Goal: Transaction & Acquisition: Obtain resource

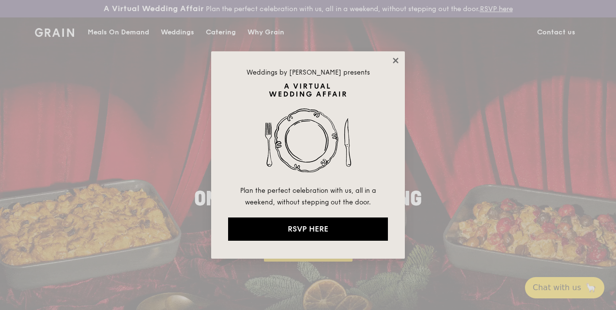
click at [397, 60] on icon at bounding box center [395, 60] width 9 height 9
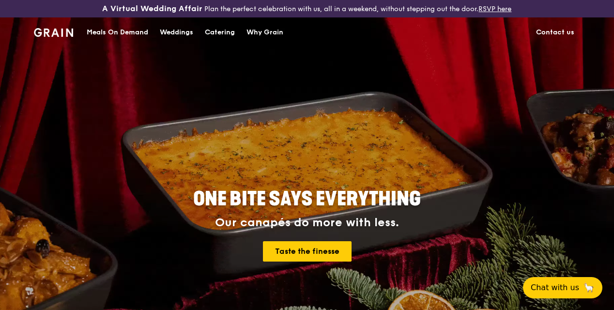
drag, startPoint x: 490, startPoint y: 168, endPoint x: 604, endPoint y: 226, distance: 128.4
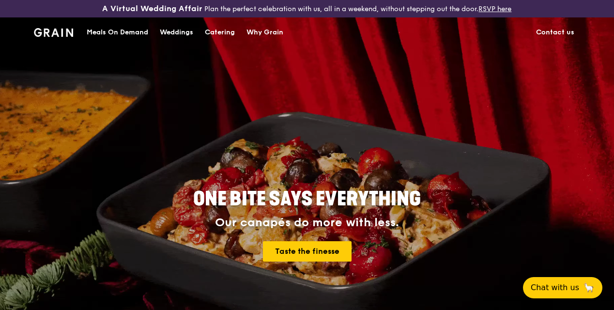
click at [490, 169] on div "ONE BITE SAYS EVERYTHING Our canapés do more with less. Taste the finesse" at bounding box center [307, 225] width 480 height 358
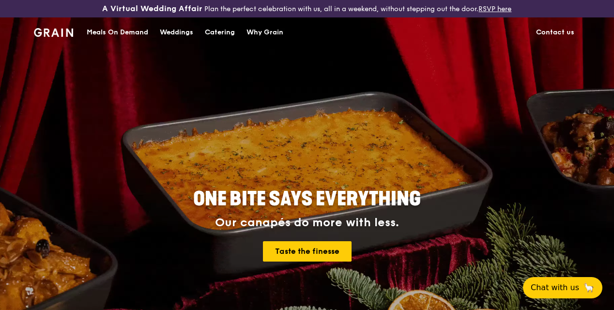
click at [308, 132] on div "ONE BITE SAYS EVERYTHING Our canapés do more with less. Taste the finesse" at bounding box center [307, 225] width 480 height 358
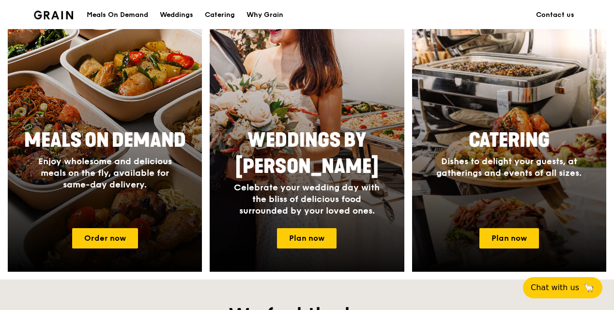
scroll to position [484, 0]
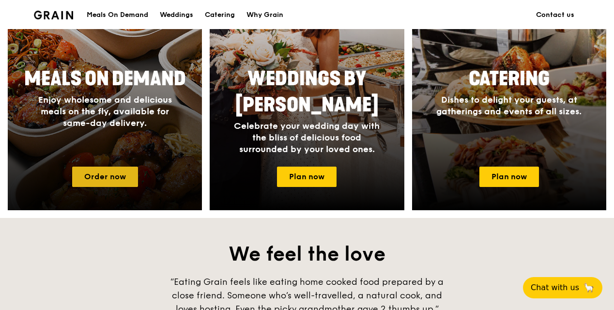
click at [132, 183] on link "Order now" at bounding box center [105, 177] width 66 height 20
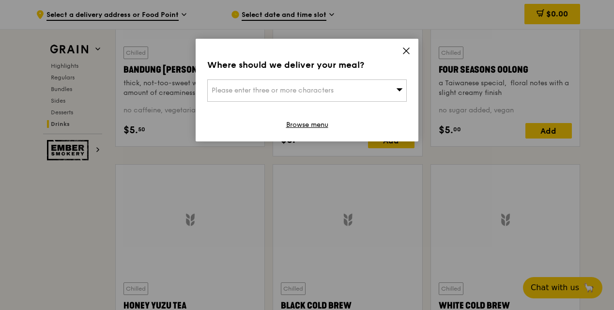
scroll to position [4123, 0]
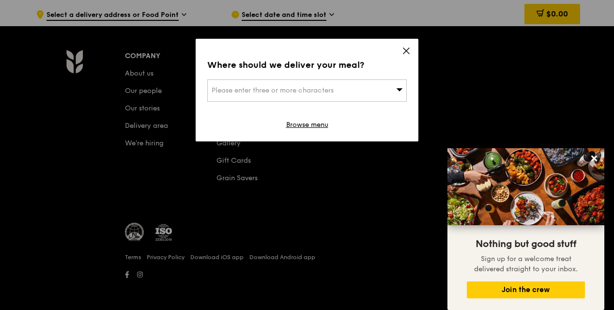
click at [373, 81] on div "Please enter three or more characters" at bounding box center [307, 90] width 200 height 22
click at [405, 49] on icon at bounding box center [406, 51] width 6 height 6
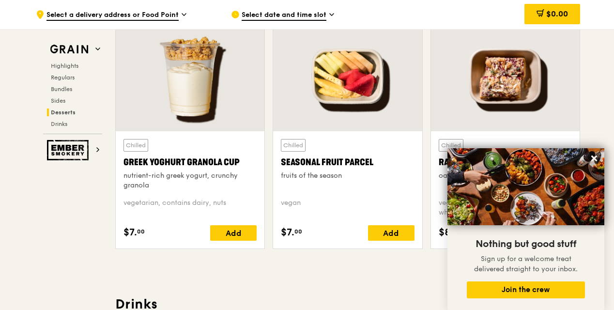
scroll to position [3054, 0]
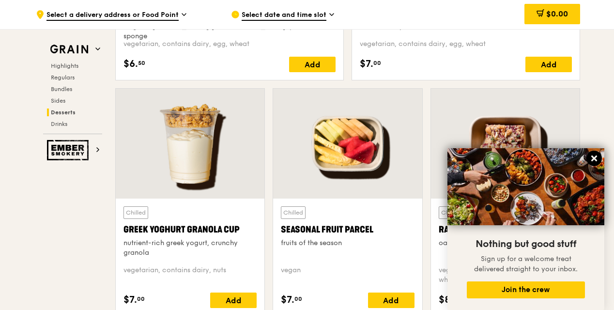
click at [597, 157] on icon at bounding box center [594, 158] width 9 height 9
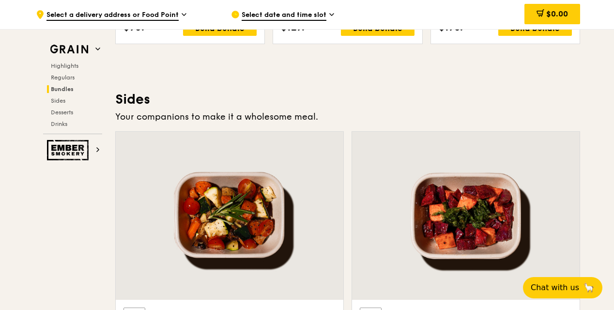
scroll to position [2278, 0]
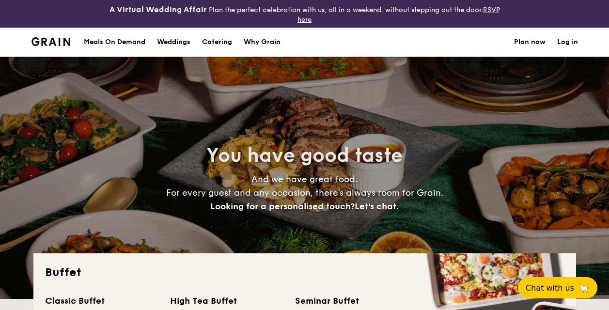
select select
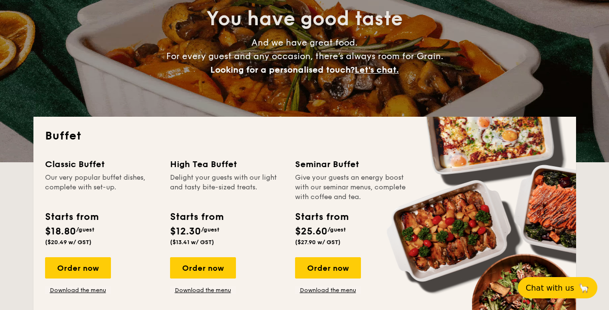
scroll to position [194, 0]
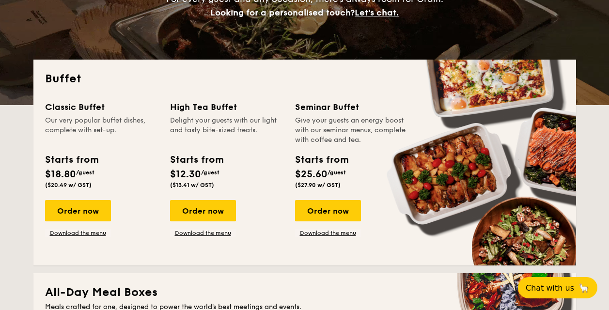
click at [154, 236] on div "Order now Download the menu" at bounding box center [101, 218] width 113 height 37
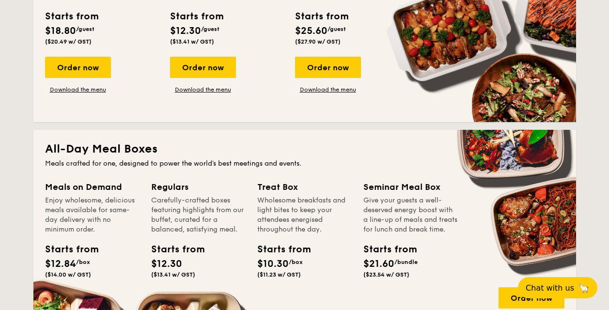
scroll to position [242, 0]
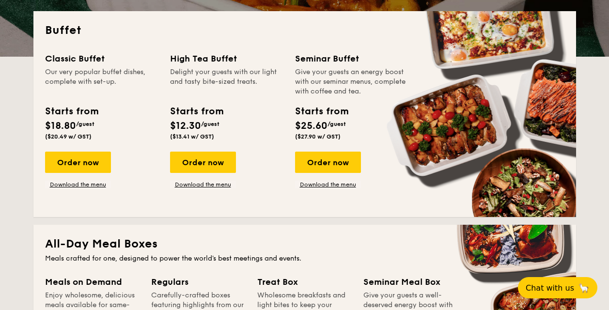
click at [80, 136] on span "($20.49 w/ GST)" at bounding box center [68, 136] width 46 height 7
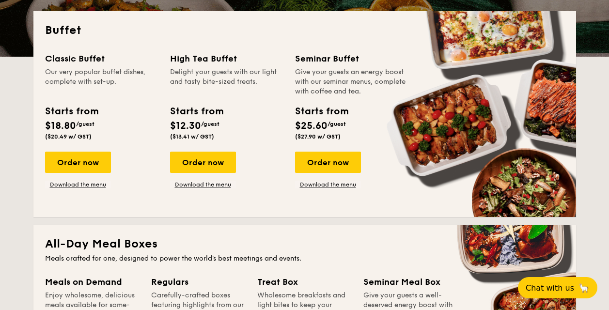
click at [80, 123] on span "/guest" at bounding box center [85, 124] width 18 height 7
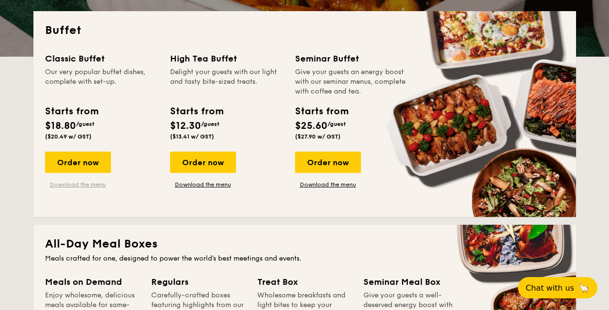
click at [91, 187] on link "Download the menu" at bounding box center [78, 185] width 66 height 8
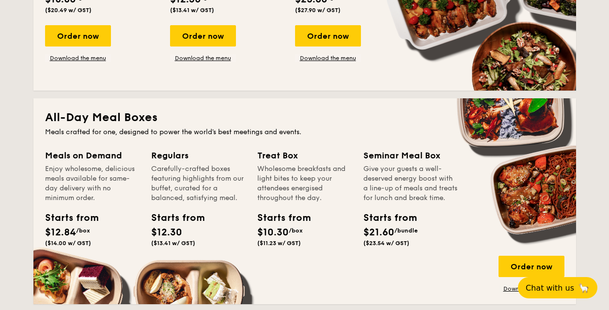
scroll to position [387, 0]
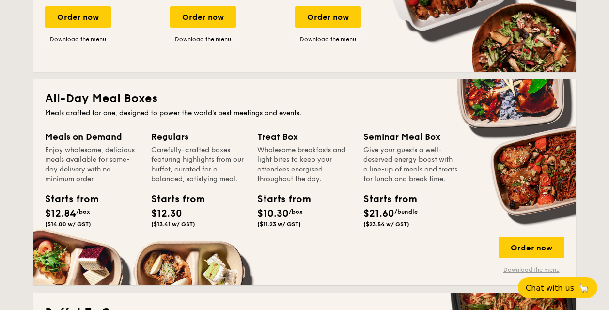
click at [526, 270] on link "Download the menu" at bounding box center [531, 270] width 66 height 8
click at [357, 179] on div "Treat Box Wholesome breakfasts and light bites to keep your attendees energised…" at bounding box center [310, 192] width 106 height 125
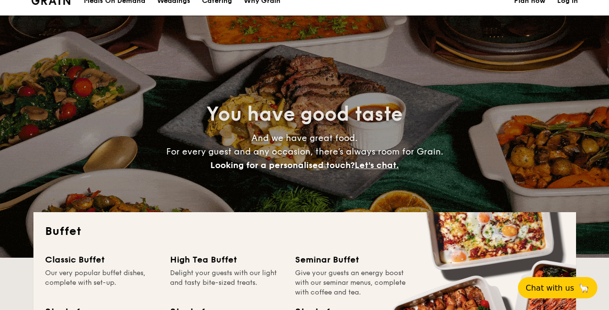
scroll to position [0, 0]
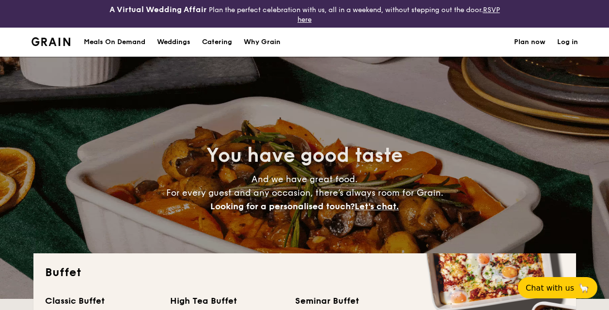
click at [261, 44] on div "Why Grain" at bounding box center [262, 42] width 37 height 29
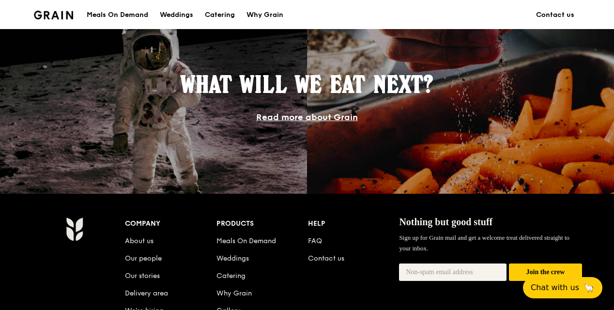
scroll to position [920, 0]
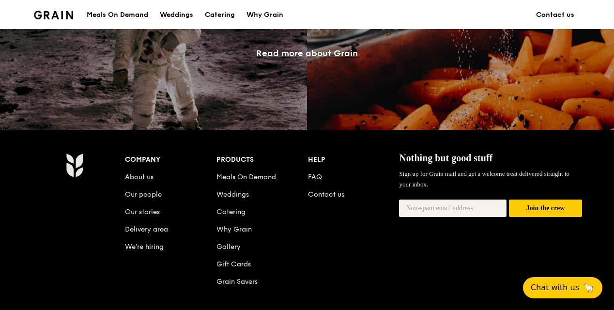
click at [291, 59] on link "Read more about Grain" at bounding box center [307, 53] width 102 height 11
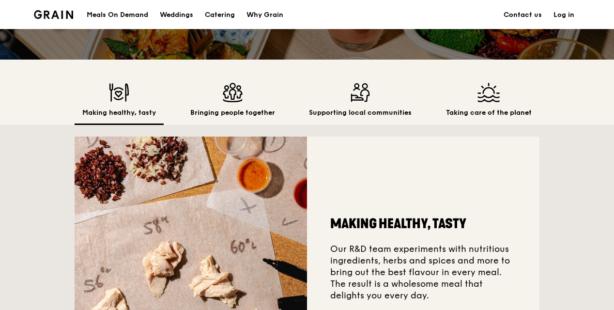
scroll to position [242, 0]
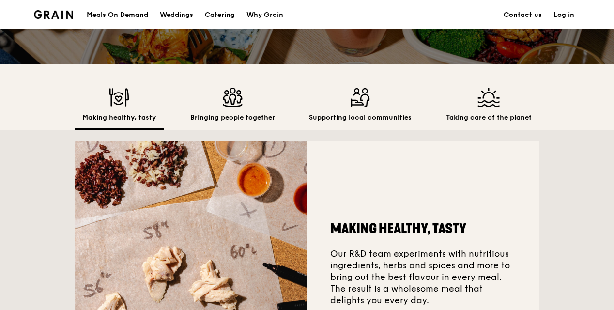
click at [476, 102] on img at bounding box center [489, 97] width 86 height 19
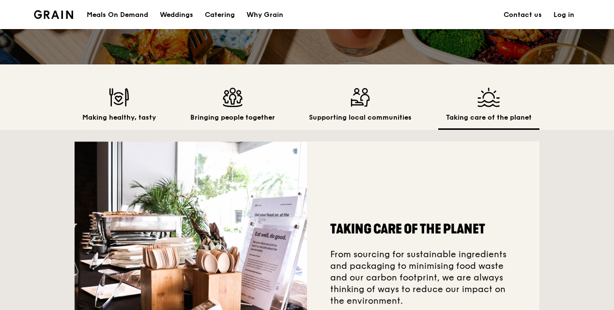
click at [479, 107] on img at bounding box center [489, 97] width 86 height 19
click at [489, 123] on h2 "Taking care of the planet" at bounding box center [489, 118] width 86 height 10
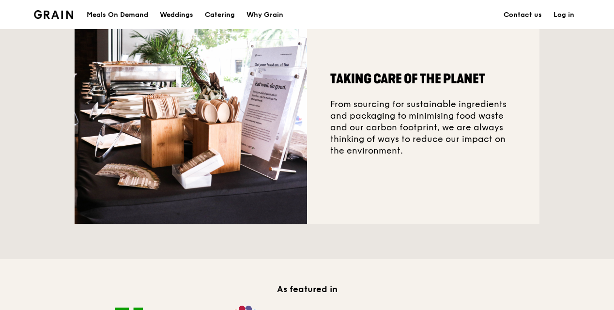
scroll to position [387, 0]
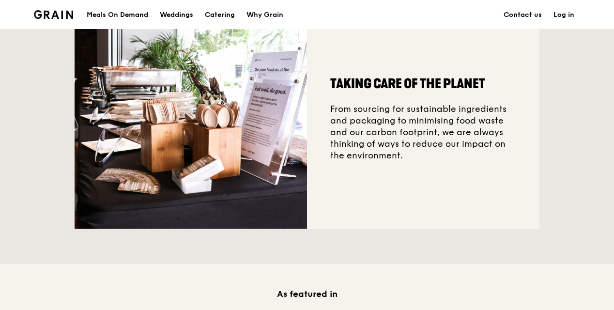
click at [391, 143] on div "Taking care of the planet From sourcing for sustainable ingredients and packagi…" at bounding box center [423, 112] width 232 height 233
click at [389, 172] on div "Taking care of the planet From sourcing for sustainable ingredients and packagi…" at bounding box center [423, 112] width 232 height 233
click at [355, 140] on div "Taking care of the planet From sourcing for sustainable ingredients and packagi…" at bounding box center [423, 112] width 232 height 233
click at [405, 159] on div "Taking care of the planet From sourcing for sustainable ingredients and packagi…" at bounding box center [423, 112] width 232 height 233
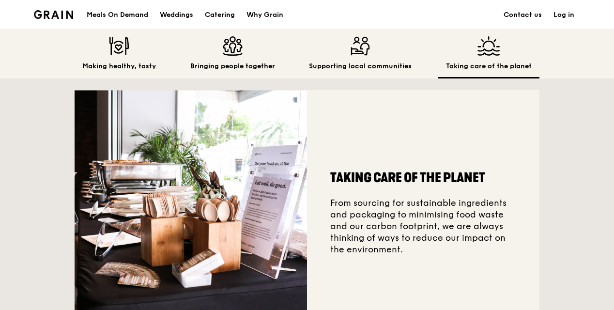
scroll to position [291, 0]
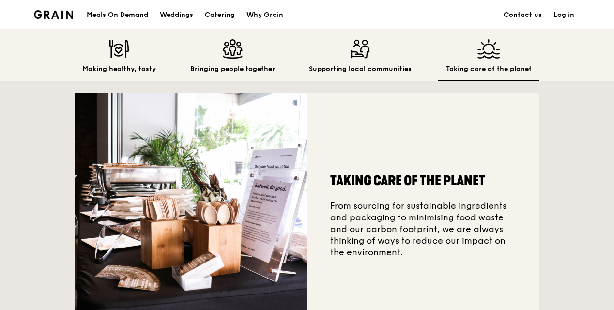
click at [111, 74] on h2 "Making healthy, tasty" at bounding box center [119, 69] width 74 height 10
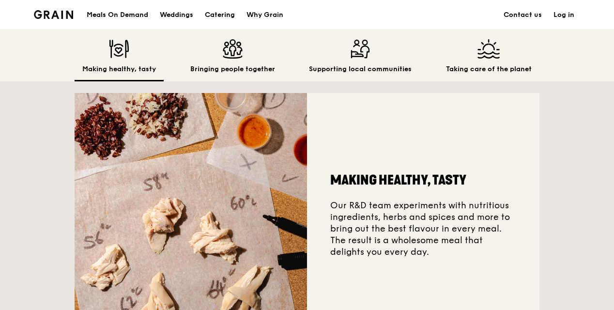
click at [232, 59] on img at bounding box center [232, 48] width 85 height 19
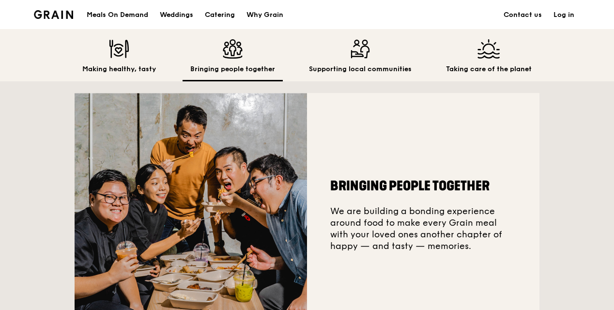
click at [330, 59] on img at bounding box center [360, 48] width 103 height 19
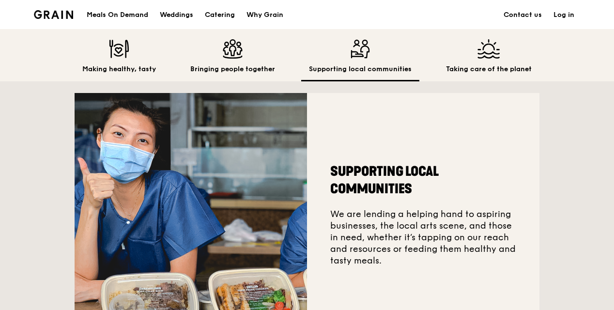
drag, startPoint x: 513, startPoint y: 71, endPoint x: 504, endPoint y: 72, distance: 9.2
click at [504, 71] on div "Taking care of the planet" at bounding box center [488, 60] width 101 height 42
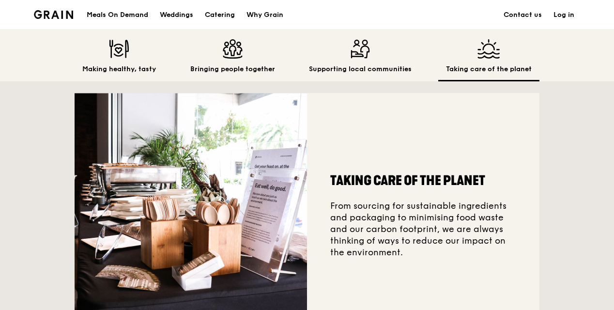
drag, startPoint x: 506, startPoint y: 154, endPoint x: 521, endPoint y: 160, distance: 15.9
click at [521, 160] on div "Taking care of the planet From sourcing for sustainable ingredients and packagi…" at bounding box center [423, 209] width 232 height 233
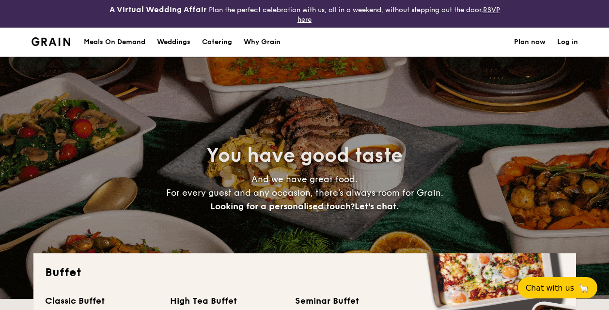
select select
